Goal: Task Accomplishment & Management: Complete application form

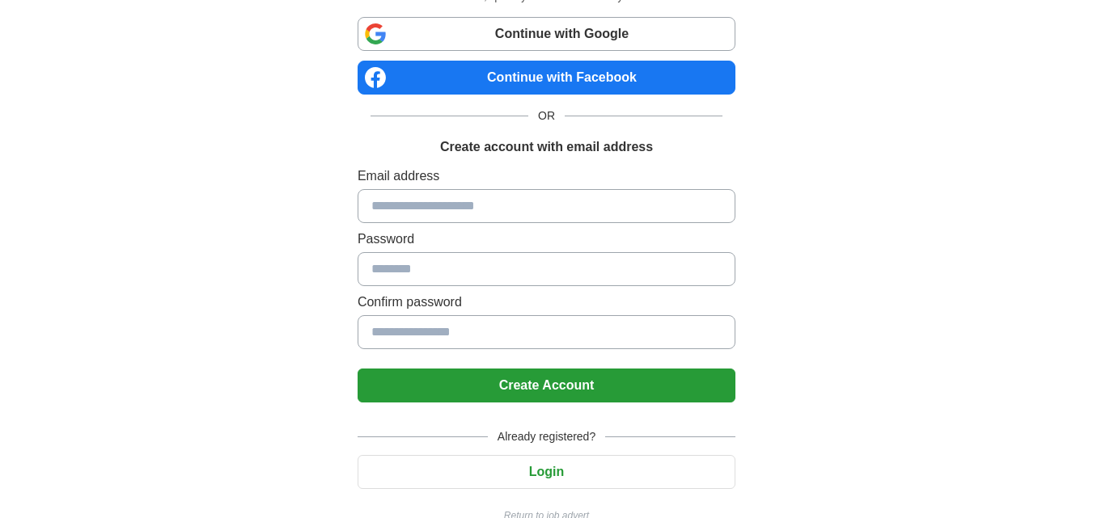
scroll to position [50, 0]
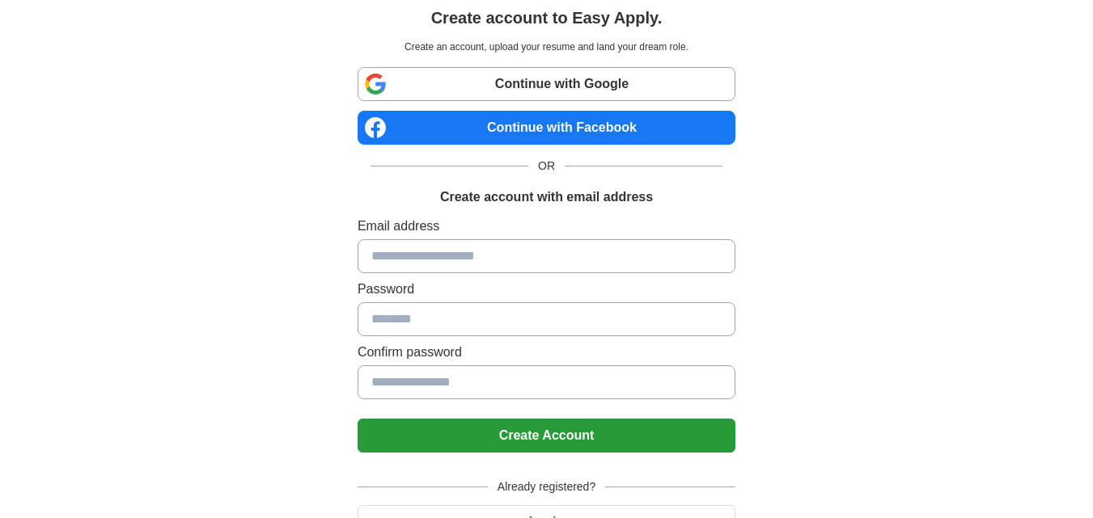
click at [425, 259] on input at bounding box center [546, 256] width 378 height 34
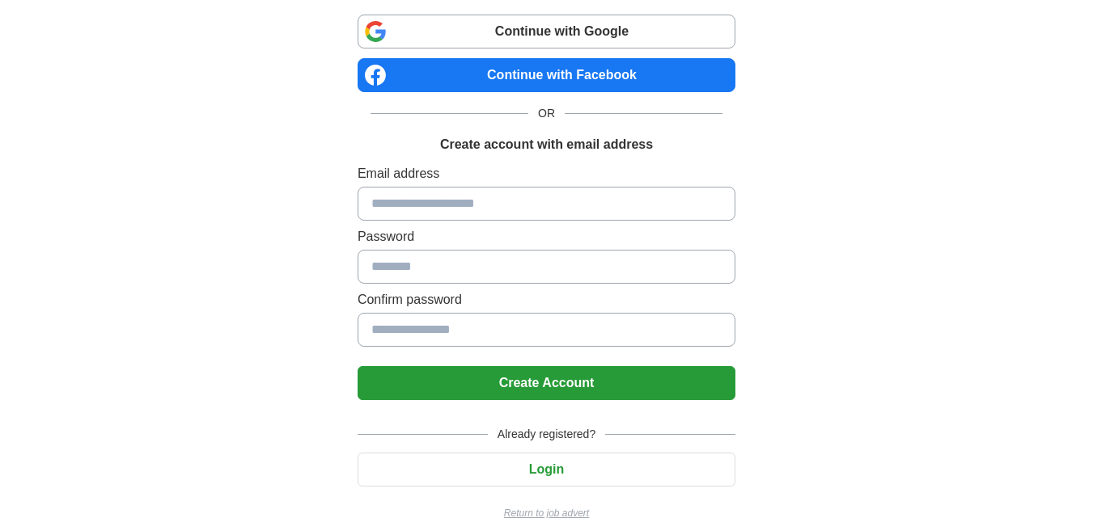
scroll to position [131, 0]
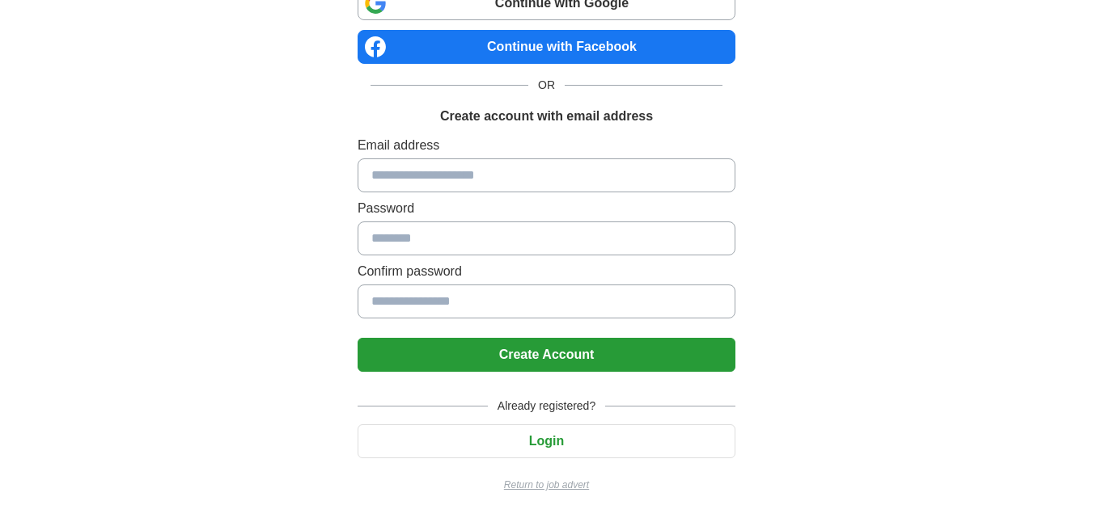
click at [440, 181] on input at bounding box center [546, 176] width 378 height 34
type input "**********"
click at [489, 355] on button "Create Account" at bounding box center [546, 355] width 378 height 34
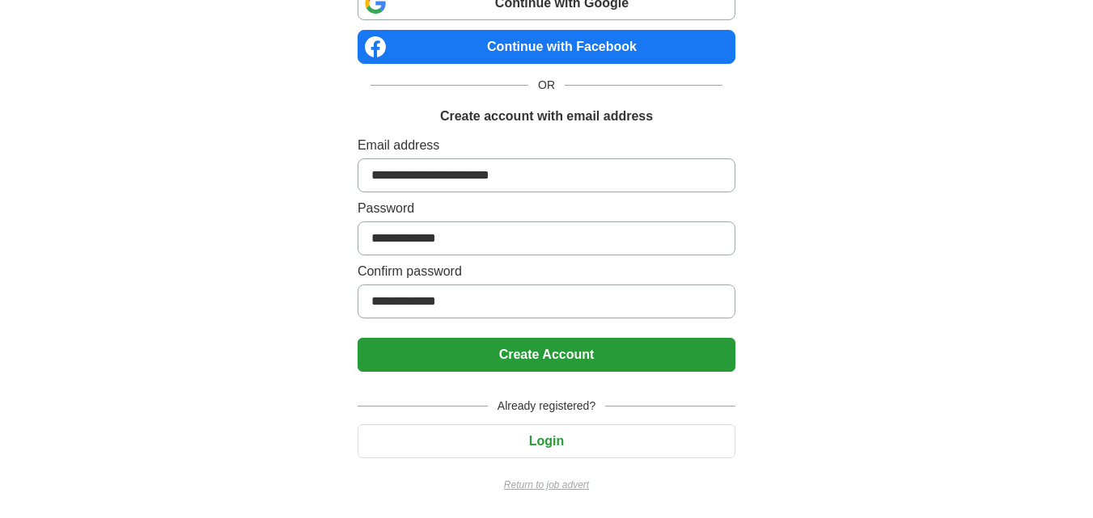
click at [543, 364] on button "Create Account" at bounding box center [546, 355] width 378 height 34
click at [537, 442] on button "Login" at bounding box center [546, 442] width 378 height 34
